Goal: Check status

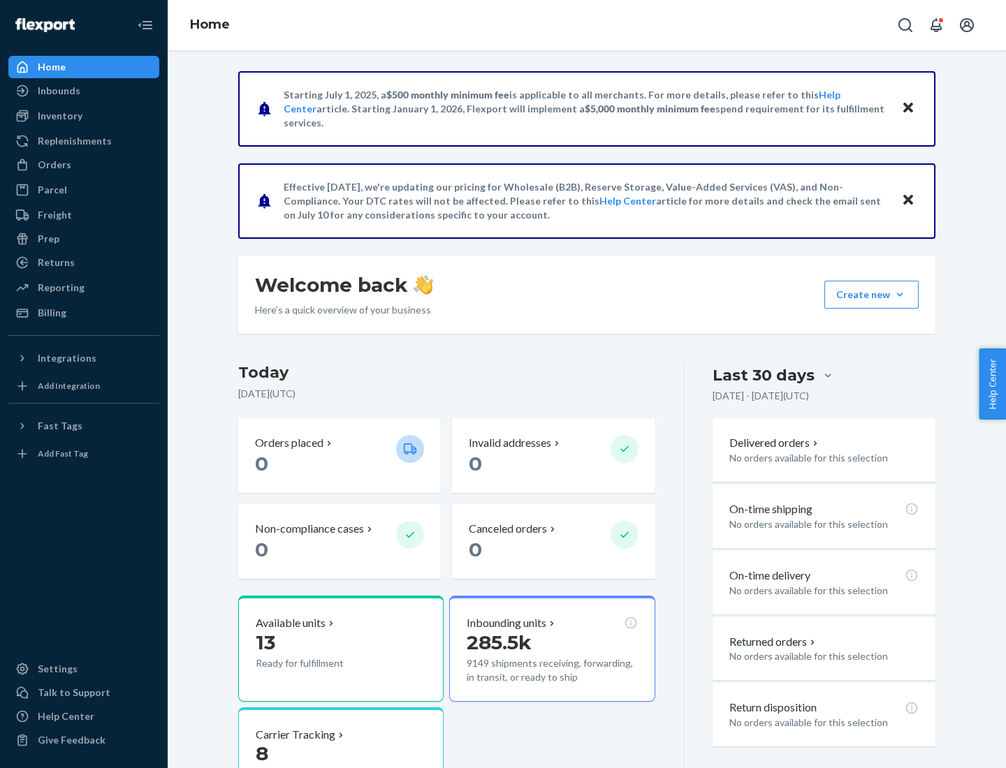
click at [900, 295] on button "Create new Create new inbound Create new order Create new product" at bounding box center [871, 295] width 94 height 28
click at [47, 239] on div "Prep" at bounding box center [49, 239] width 22 height 14
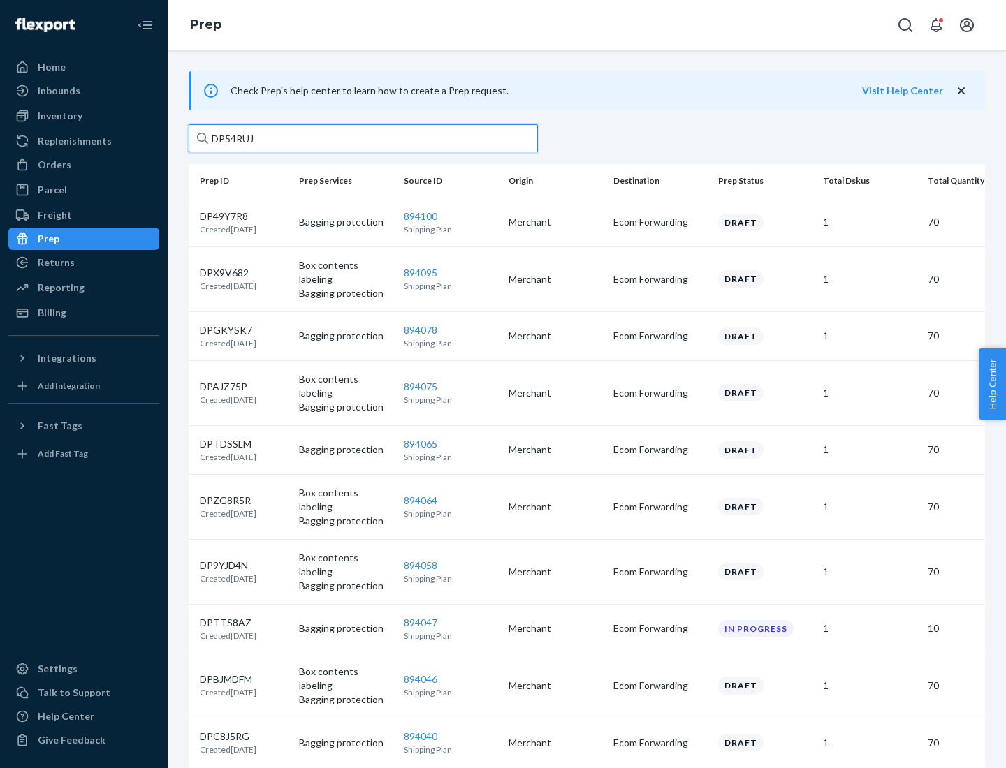
type input "DP54RUJL"
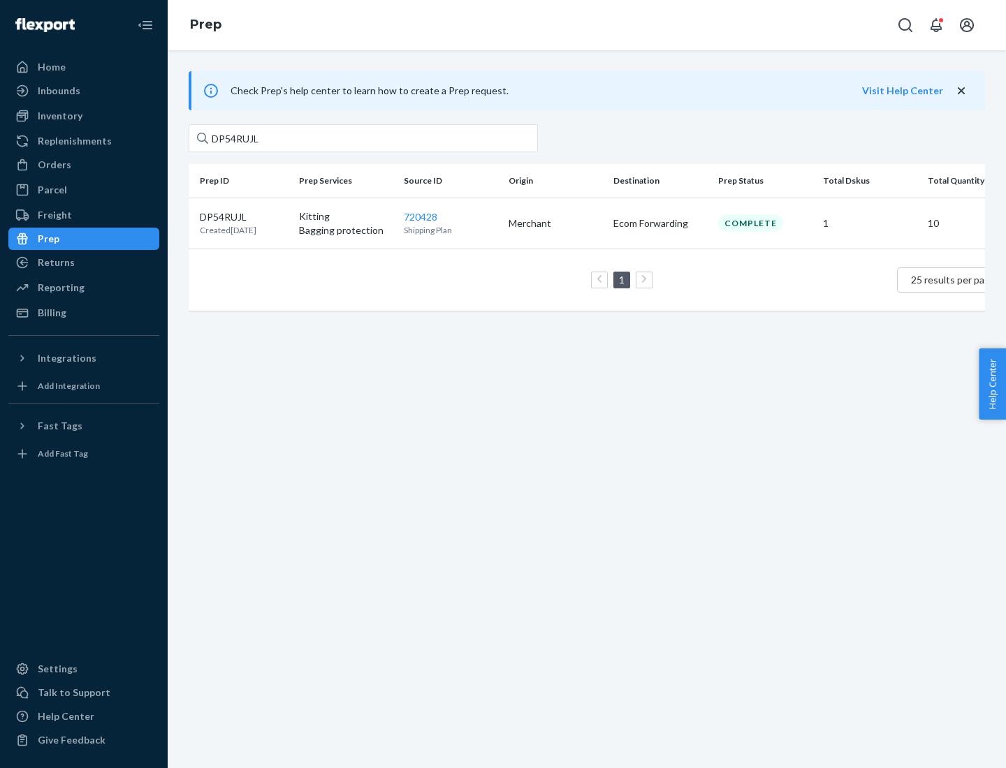
click at [244, 216] on p "DP54RUJL" at bounding box center [228, 217] width 57 height 14
